Goal: Information Seeking & Learning: Understand process/instructions

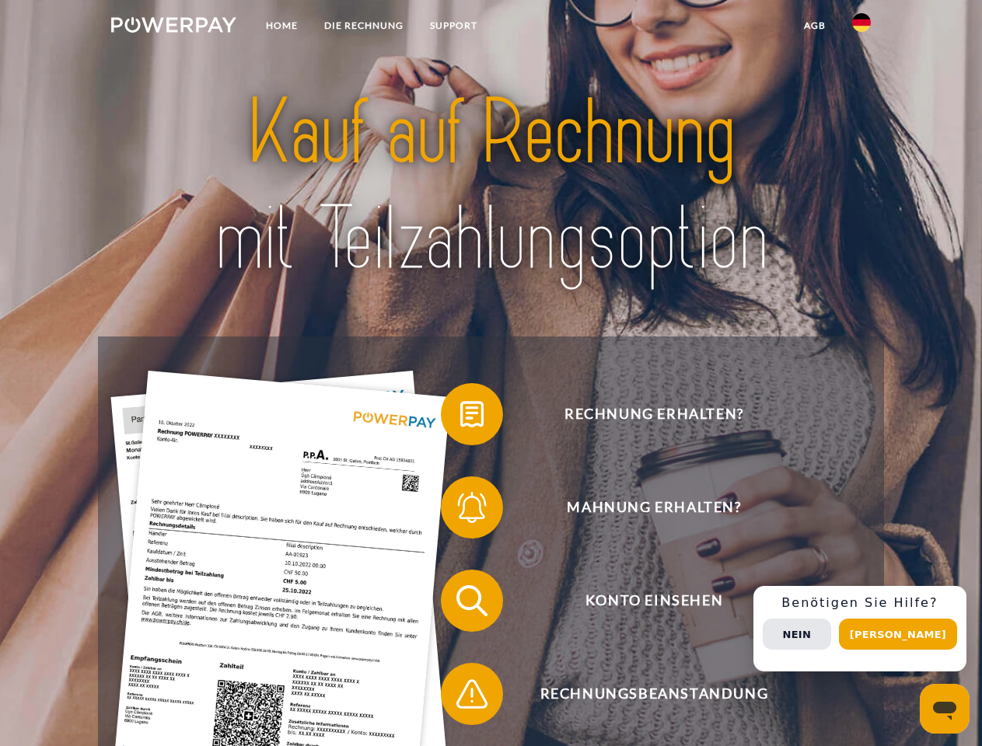
click at [173, 27] on img at bounding box center [173, 25] width 125 height 16
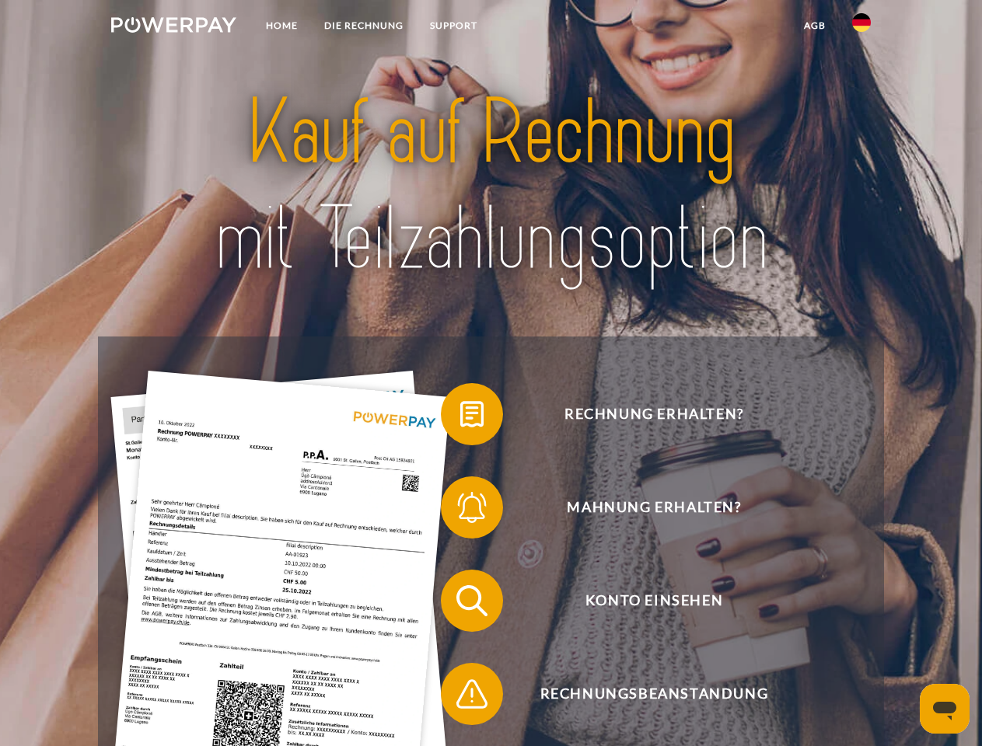
click at [861, 27] on img at bounding box center [861, 22] width 19 height 19
click at [814, 26] on link "agb" at bounding box center [815, 26] width 48 height 28
click at [460, 417] on span at bounding box center [449, 414] width 78 height 78
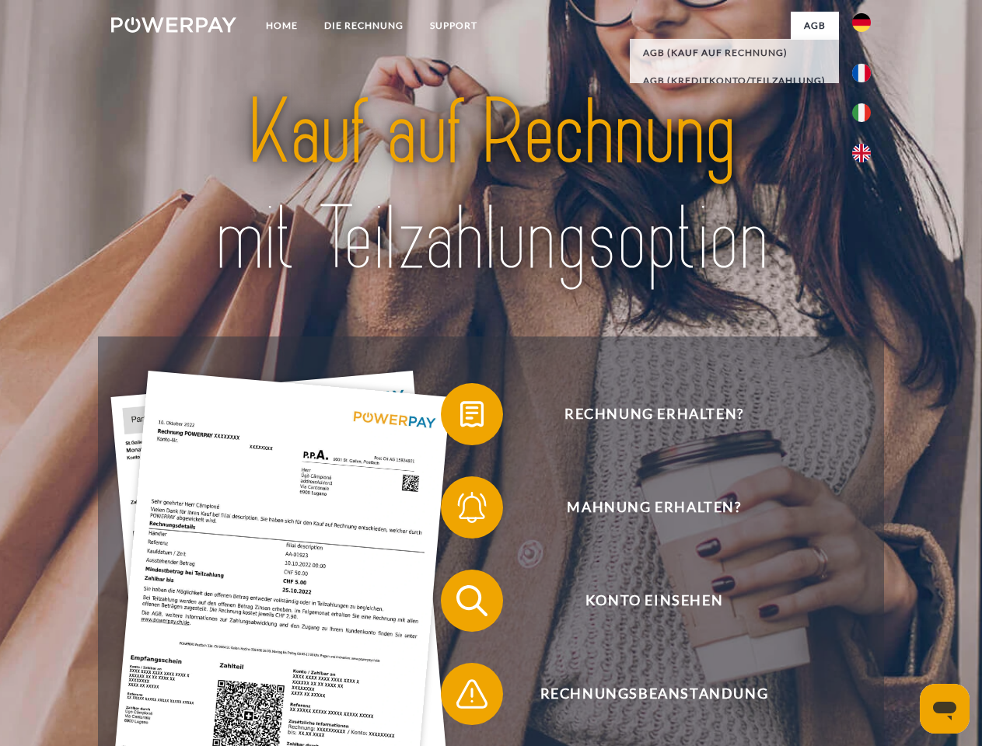
click at [460, 511] on span at bounding box center [449, 508] width 78 height 78
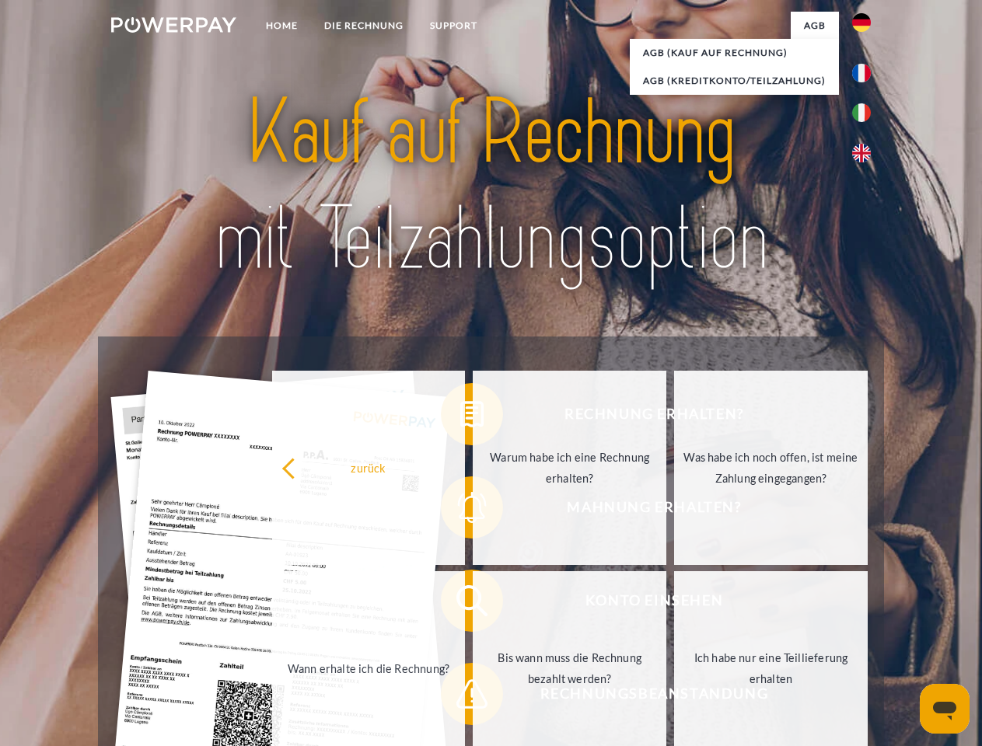
click at [473, 604] on link "Bis wann muss die Rechnung bezahlt werden?" at bounding box center [570, 668] width 194 height 194
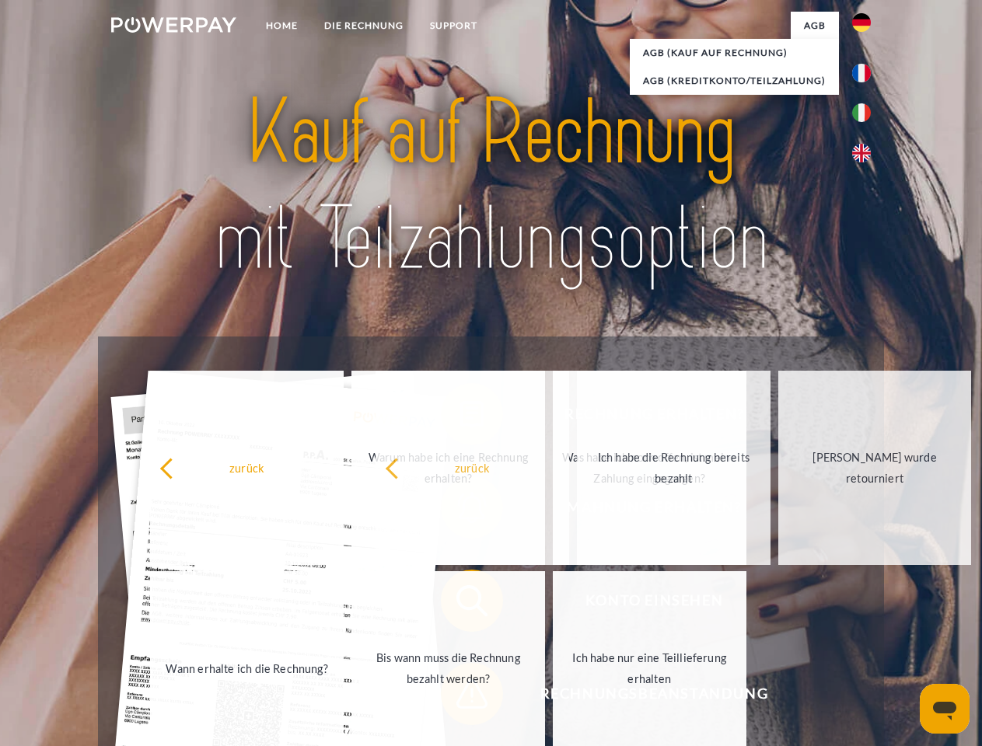
click at [460, 697] on span at bounding box center [449, 694] width 78 height 78
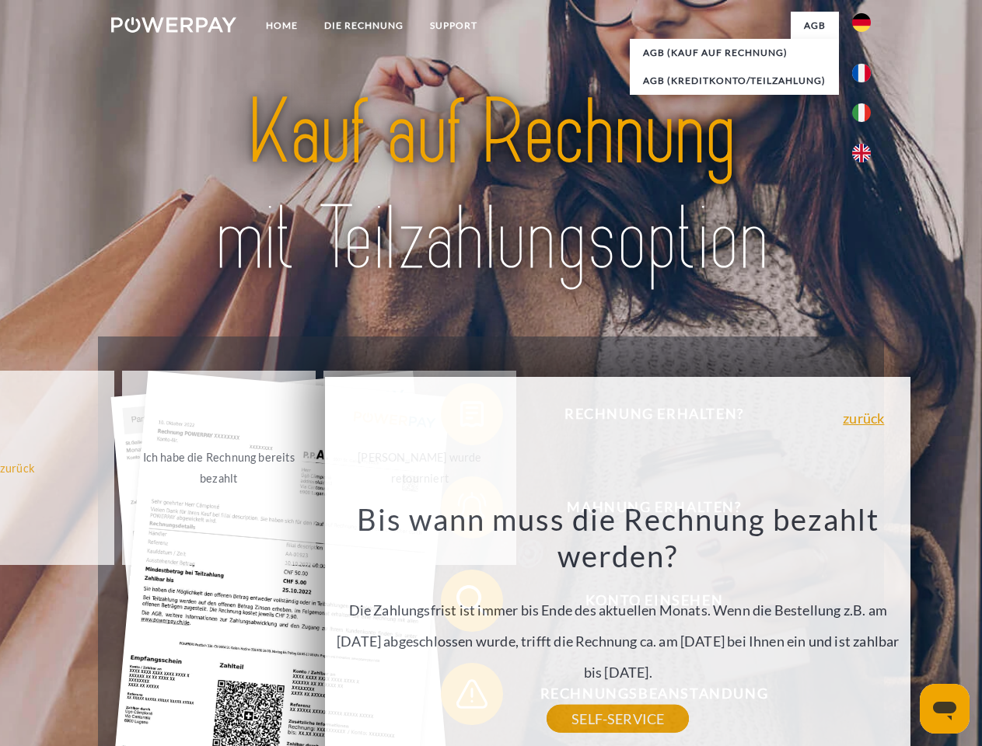
click at [865, 629] on div "Rechnung erhalten? Mahnung erhalten? Konto einsehen" at bounding box center [490, 648] width 785 height 622
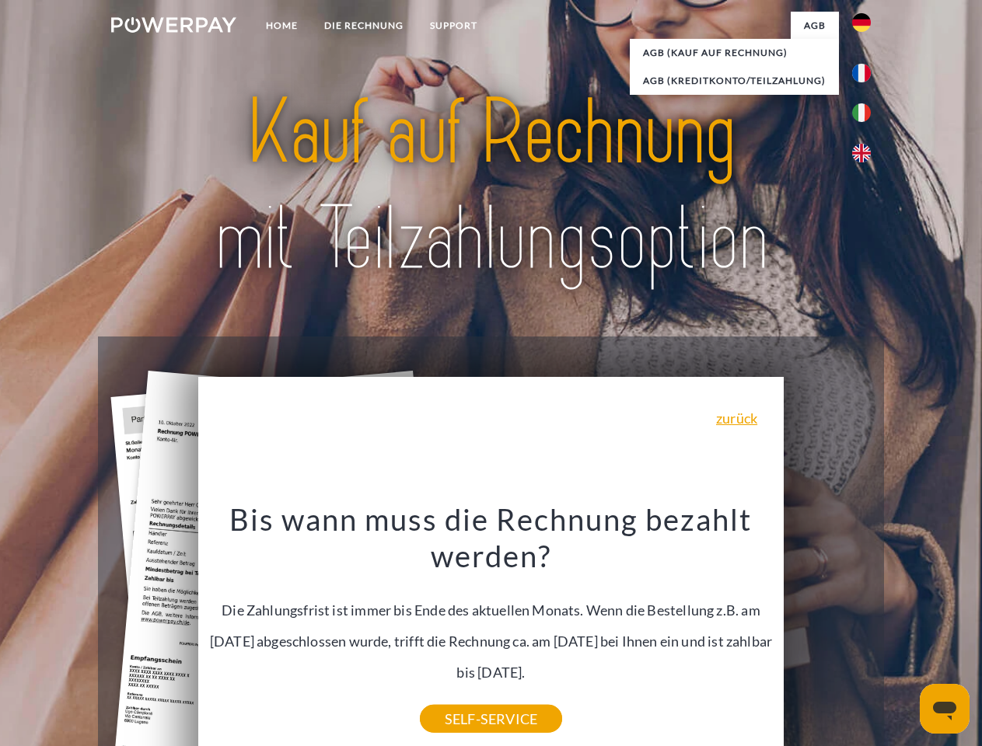
click at [827, 632] on span "Konto einsehen" at bounding box center [653, 601] width 381 height 62
click at [903, 634] on header "Home DIE RECHNUNG SUPPORT" at bounding box center [491, 536] width 982 height 1073
